Goal: Check status

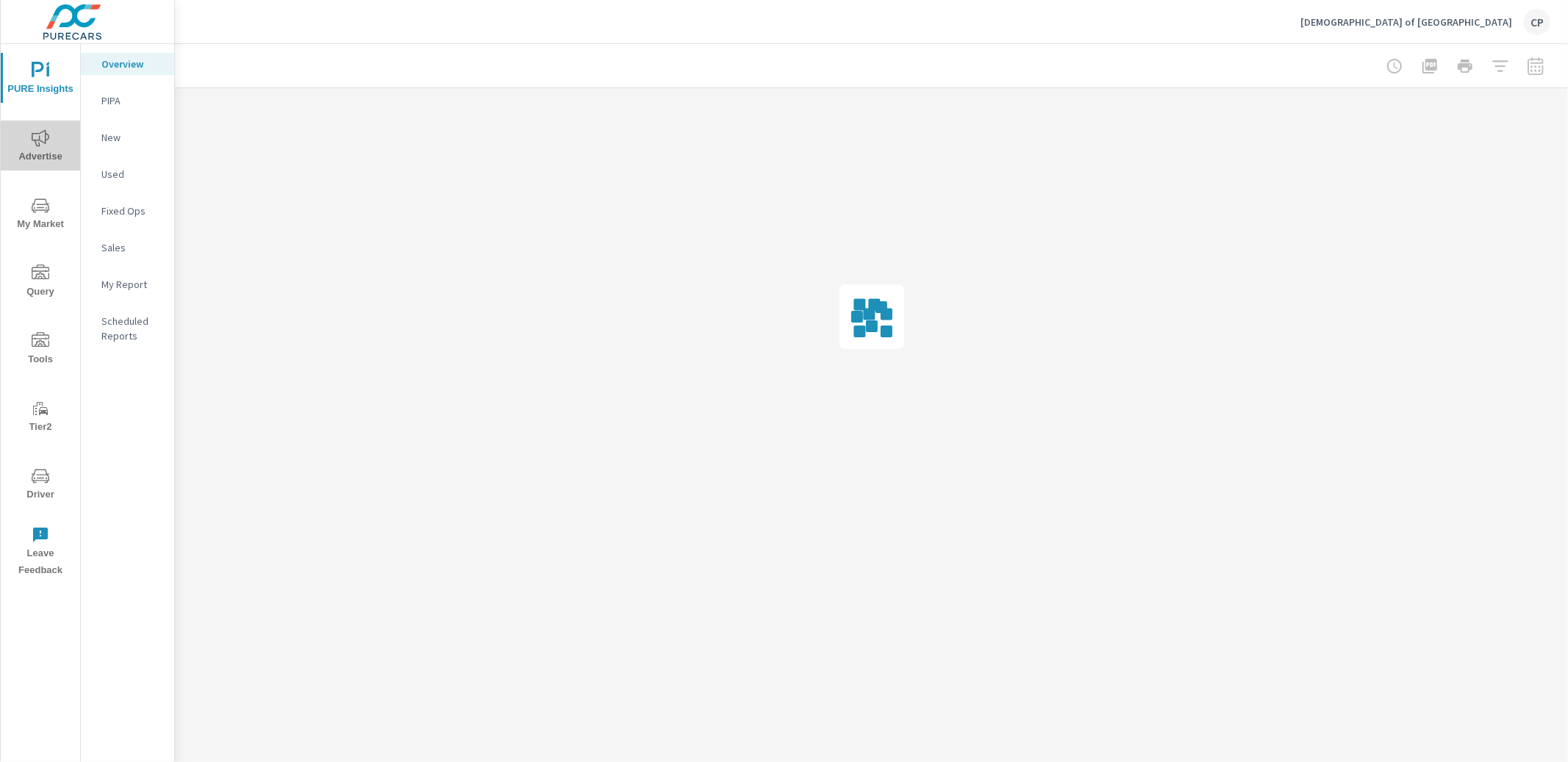
click at [42, 137] on icon "nav menu" at bounding box center [40, 138] width 17 height 17
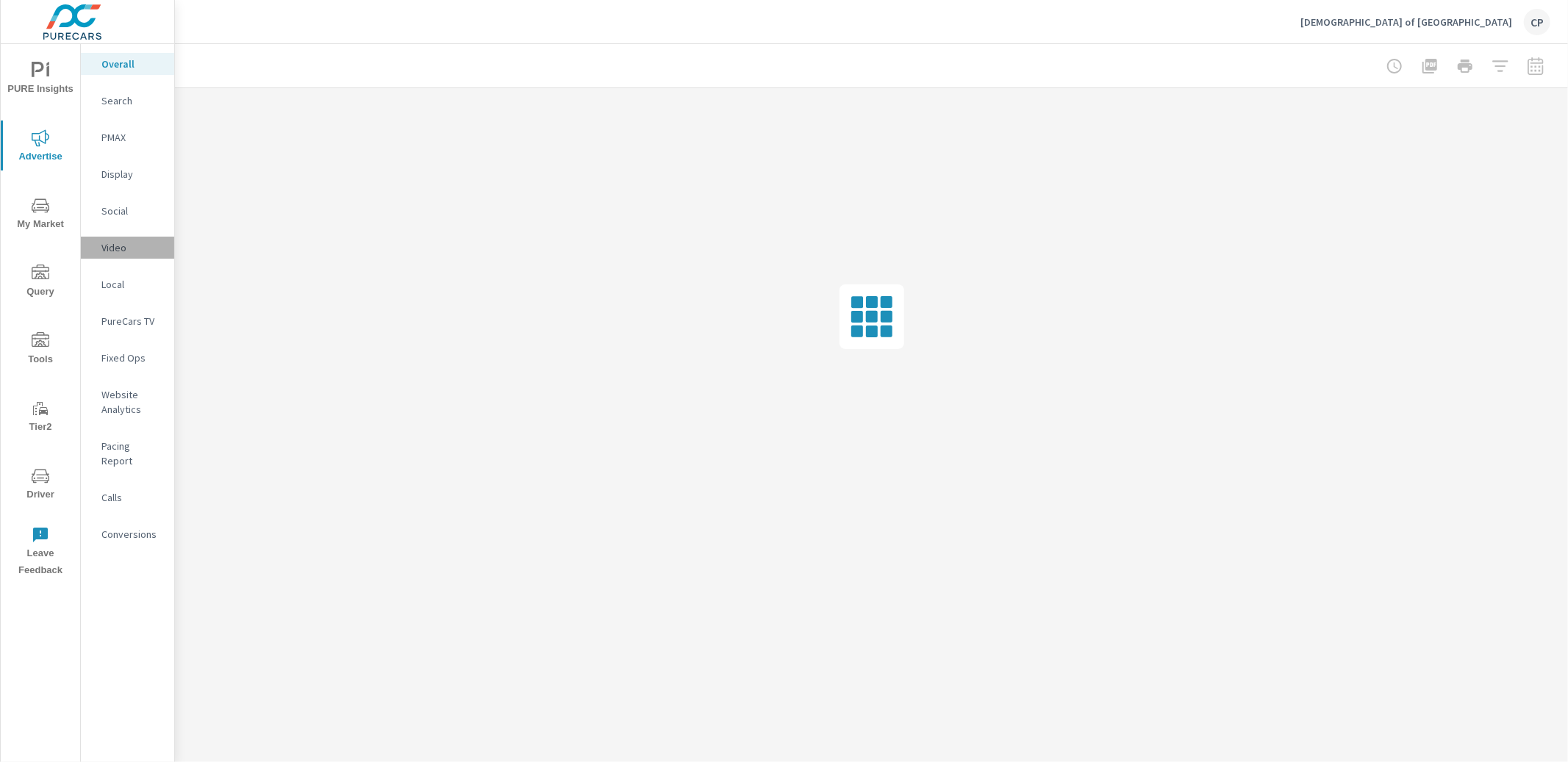
click at [145, 241] on p "Video" at bounding box center [132, 247] width 61 height 15
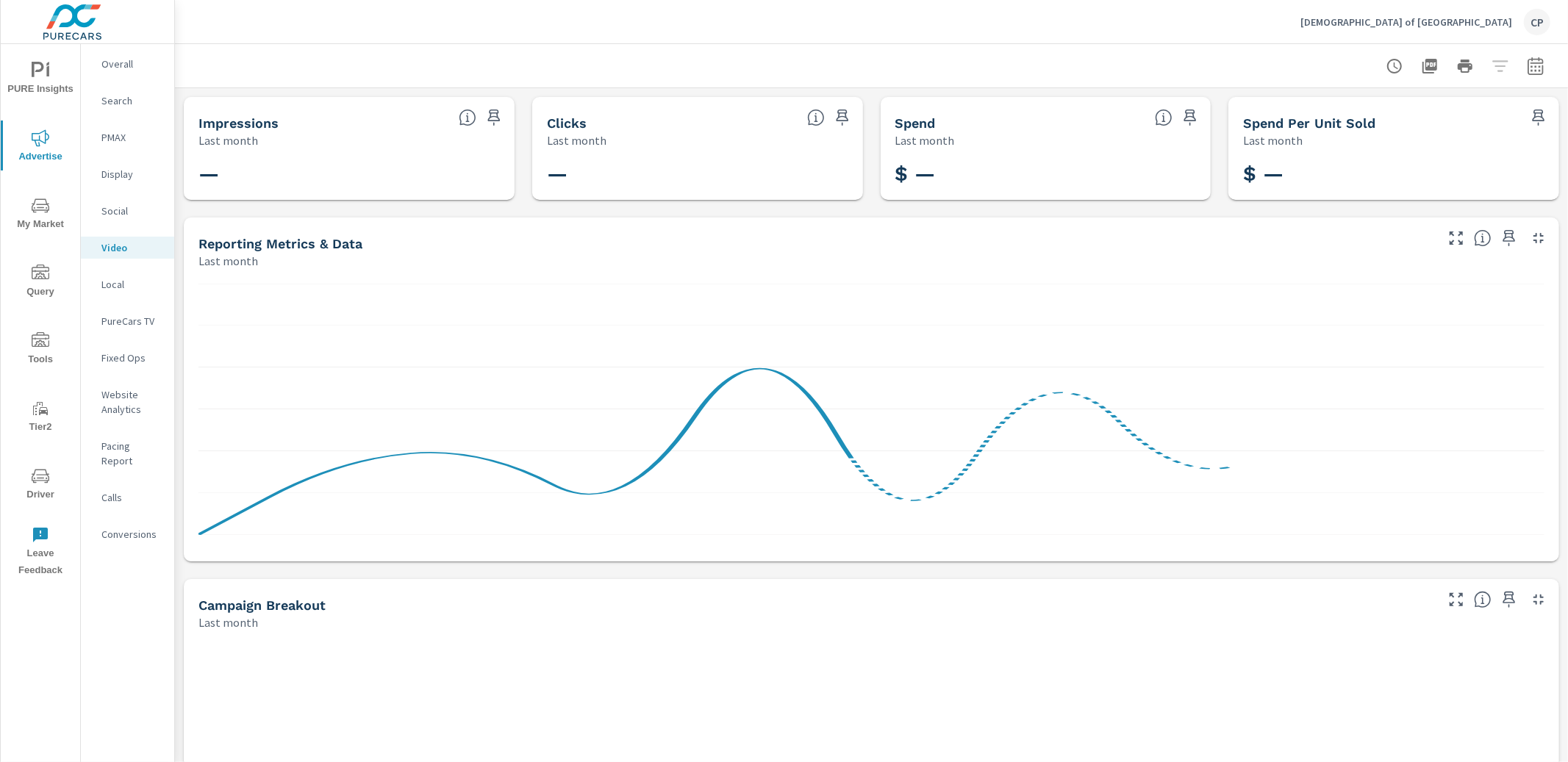
click at [1533, 71] on icon "button" at bounding box center [1535, 66] width 17 height 17
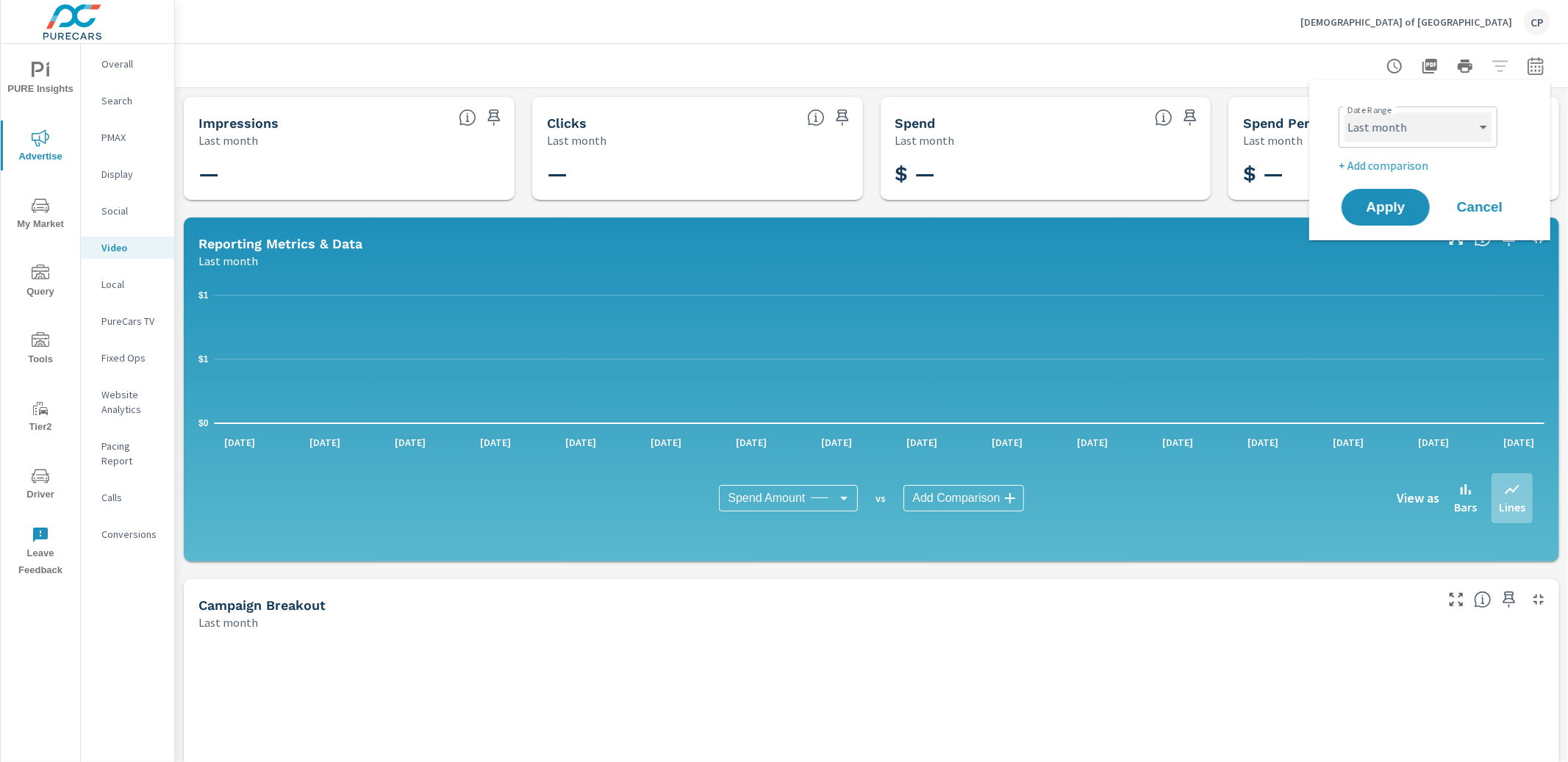
click at [1436, 125] on select "Custom [DATE] Last week Last 7 days Last 14 days Last 30 days Last 45 days Last…" at bounding box center [1417, 127] width 147 height 30
click at [1344, 112] on select "Custom [DATE] Last week Last 7 days Last 14 days Last 30 days Last 45 days Last…" at bounding box center [1417, 127] width 147 height 30
select select "Month to date"
click at [1387, 201] on span "Apply" at bounding box center [1385, 207] width 60 height 14
